Goal: Task Accomplishment & Management: Manage account settings

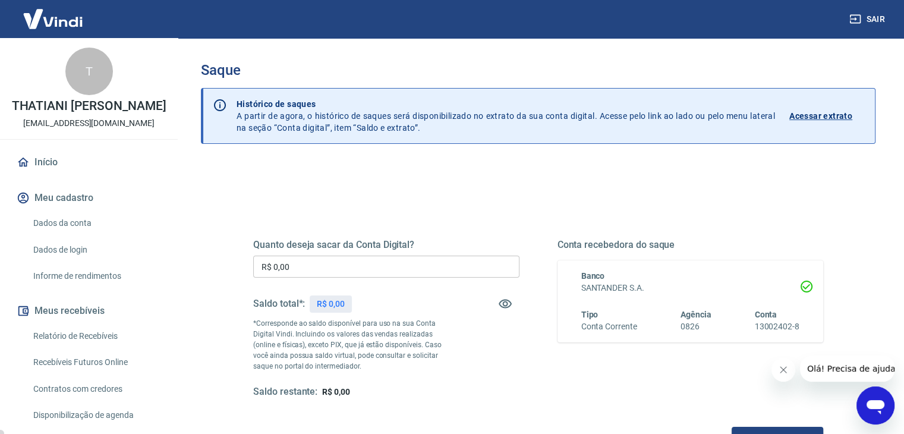
click at [357, 265] on input "R$ 0,00" at bounding box center [386, 267] width 266 height 22
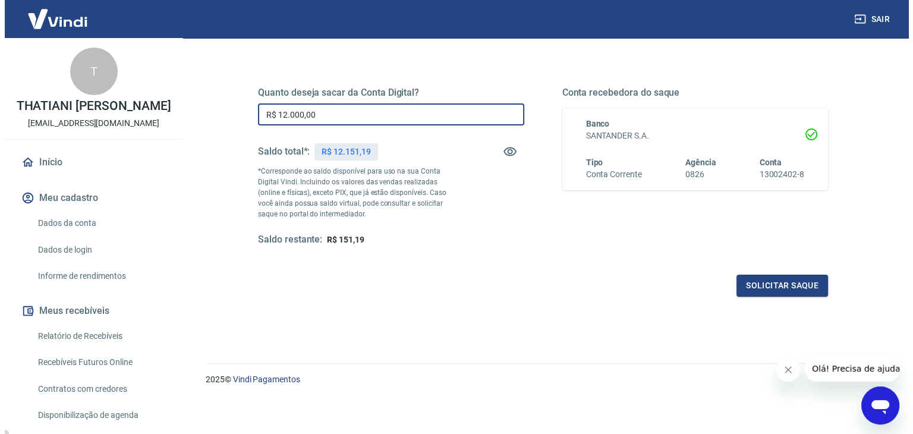
scroll to position [153, 0]
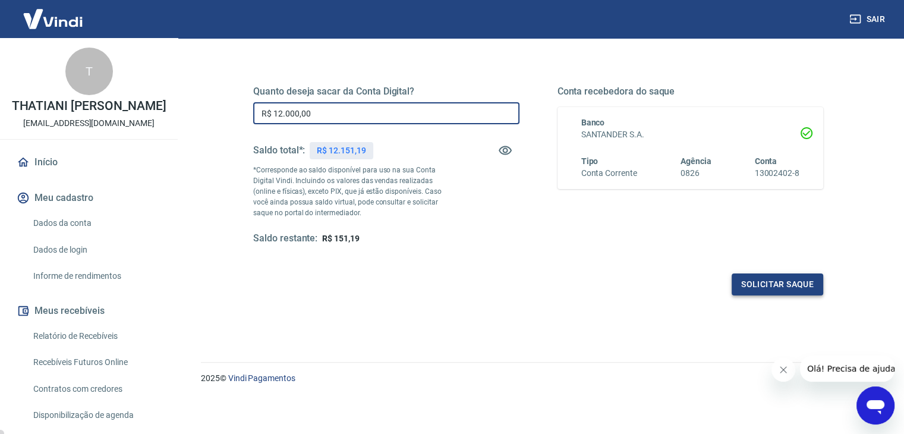
type input "R$ 12.000,00"
click at [794, 277] on button "Solicitar saque" at bounding box center [778, 285] width 92 height 22
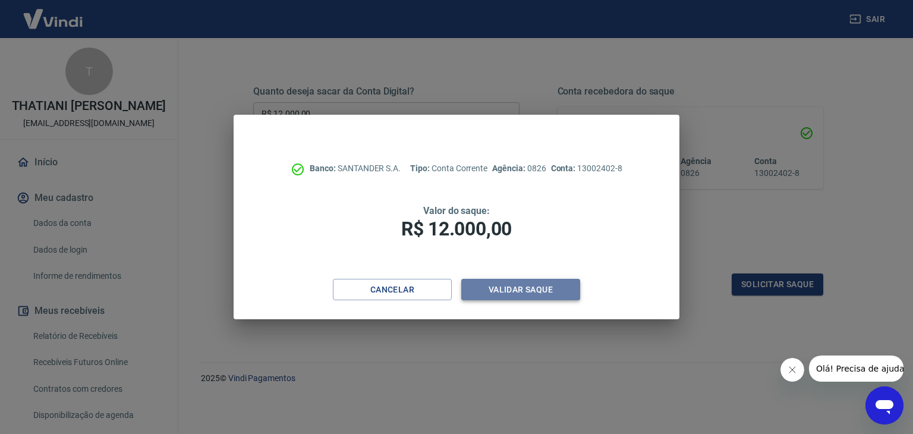
click at [547, 296] on button "Validar saque" at bounding box center [520, 290] width 119 height 22
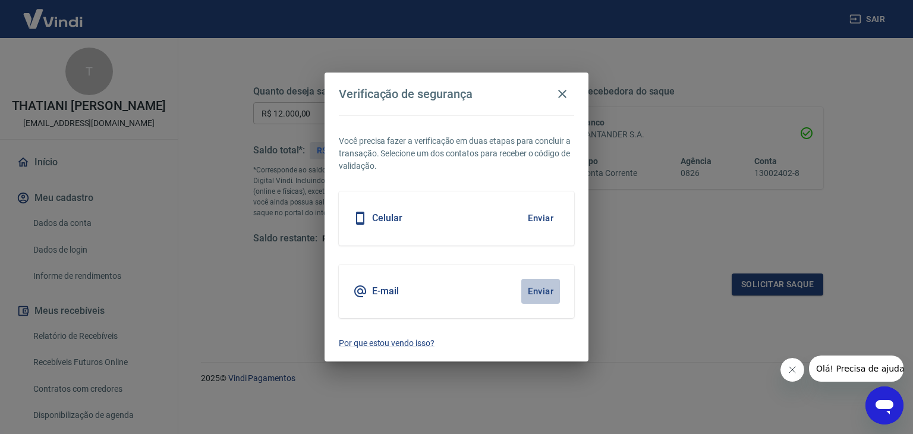
click at [531, 286] on button "Enviar" at bounding box center [540, 291] width 39 height 25
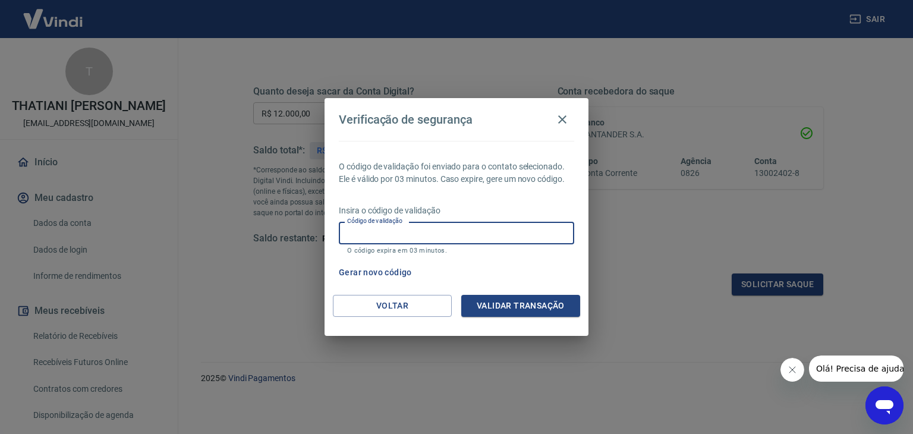
click at [492, 226] on input "Código de validação" at bounding box center [456, 233] width 235 height 22
type input "917340"
click at [503, 318] on div "Voltar Validar transação" at bounding box center [457, 315] width 264 height 41
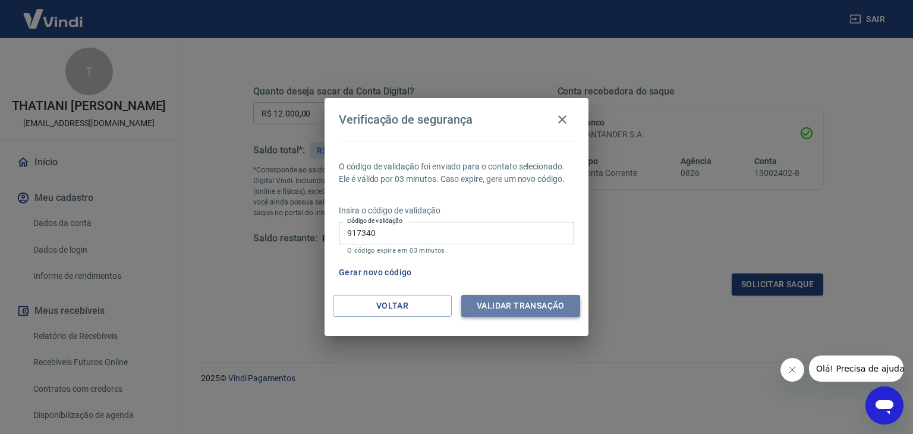
click at [503, 312] on button "Validar transação" at bounding box center [520, 306] width 119 height 22
